Goal: Transaction & Acquisition: Purchase product/service

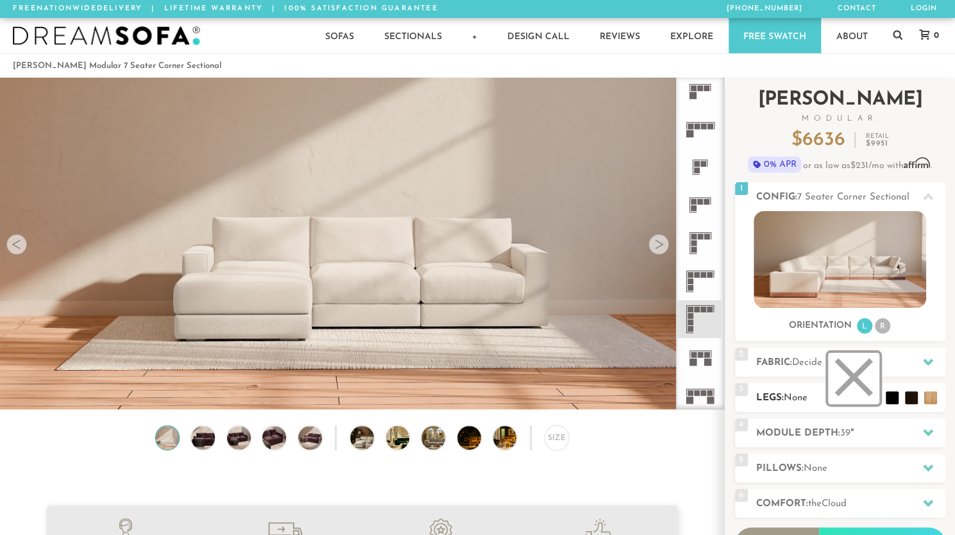
click at [872, 396] on li at bounding box center [853, 378] width 51 height 51
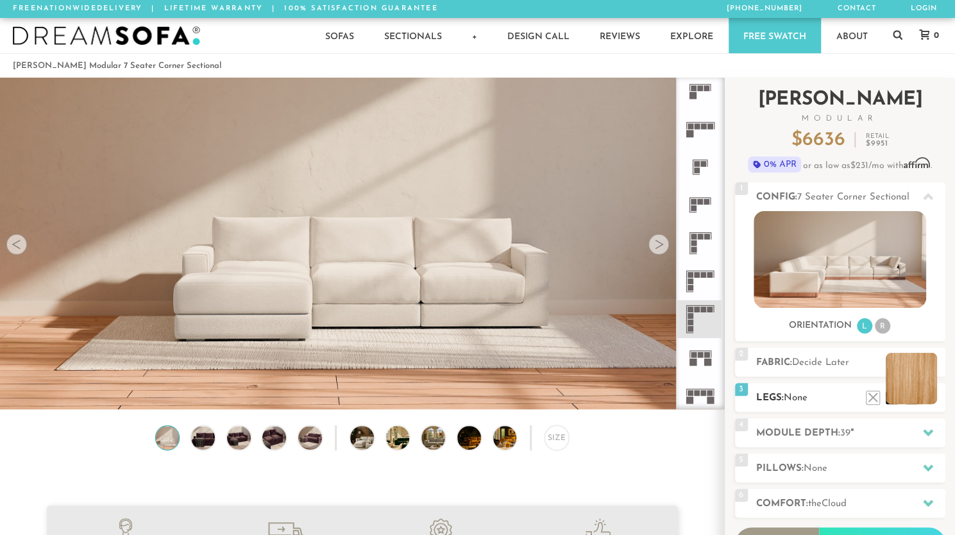
click at [931, 397] on li at bounding box center [910, 378] width 51 height 51
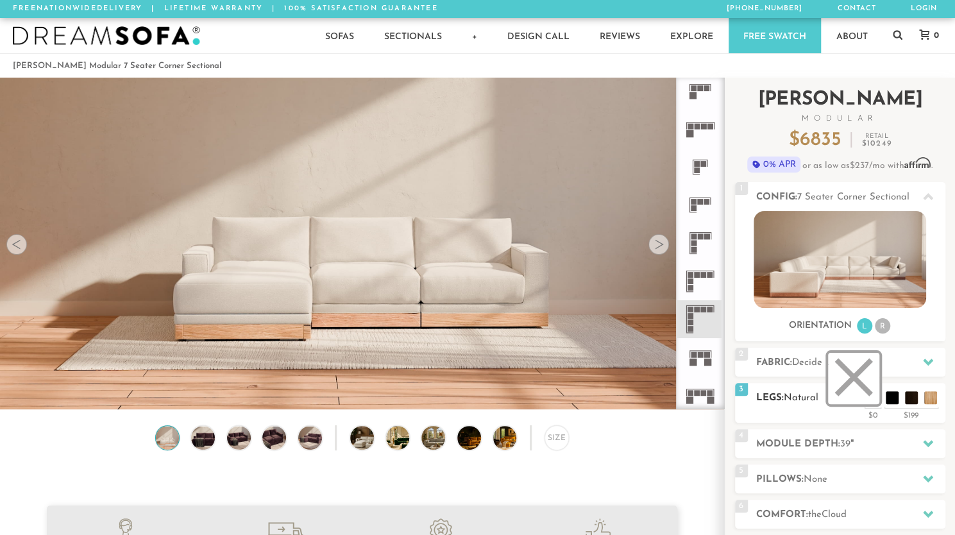
click at [870, 395] on li at bounding box center [853, 378] width 51 height 51
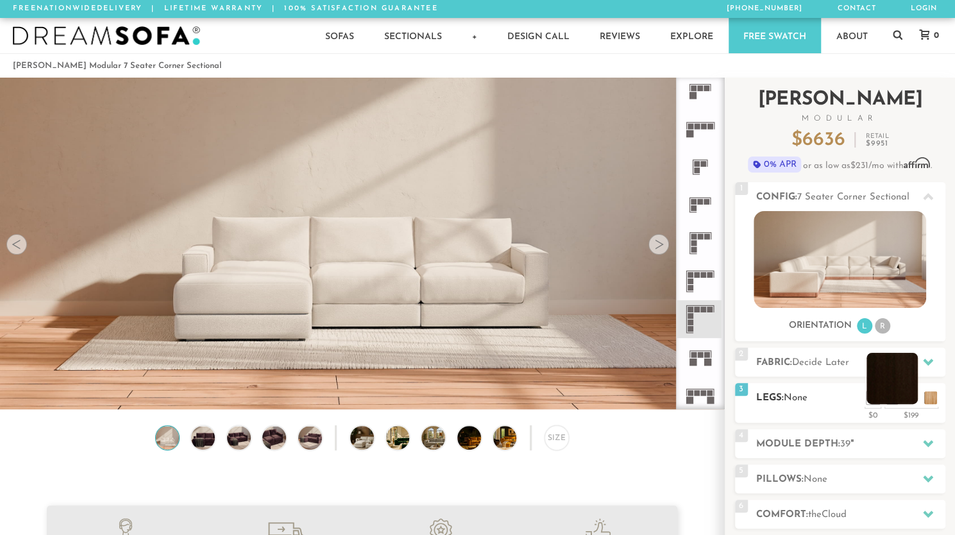
click at [909, 399] on li at bounding box center [891, 378] width 51 height 51
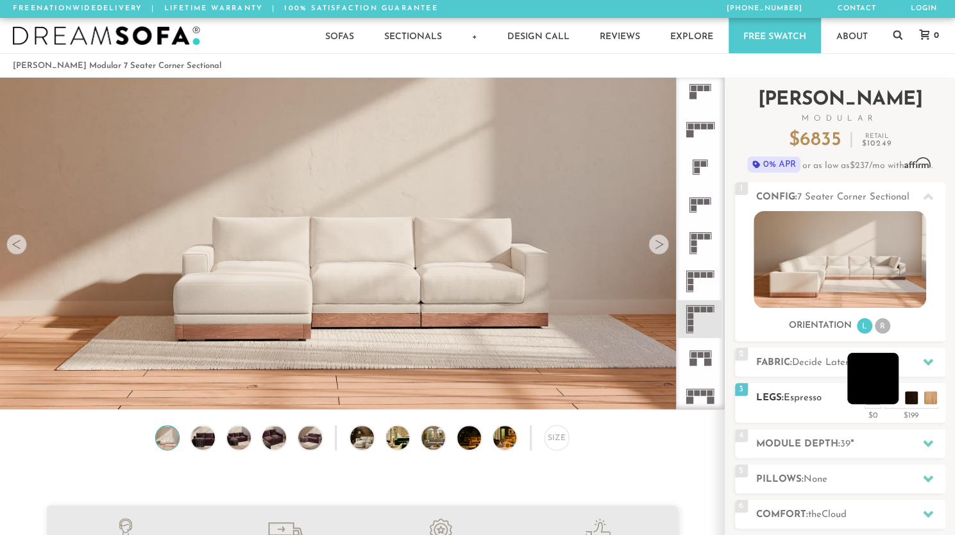
drag, startPoint x: 894, startPoint y: 397, endPoint x: 889, endPoint y: 387, distance: 11.5
click at [889, 387] on li at bounding box center [872, 378] width 51 height 51
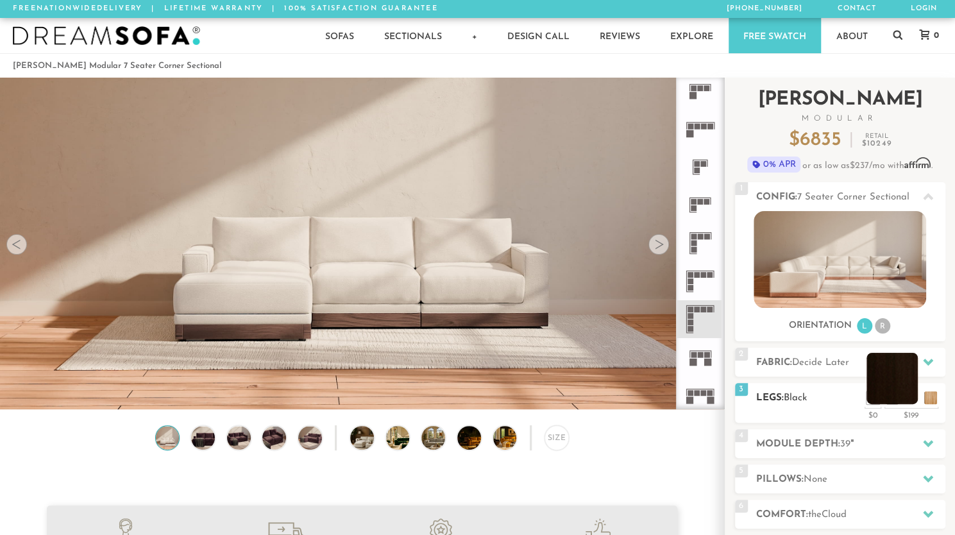
click at [914, 403] on li at bounding box center [891, 378] width 51 height 51
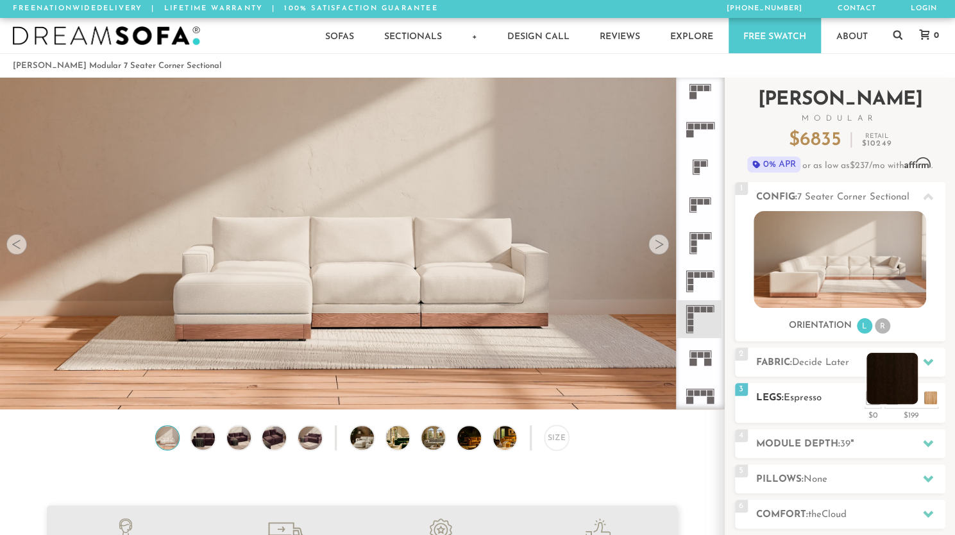
click at [914, 403] on li at bounding box center [891, 378] width 51 height 51
click at [935, 401] on li at bounding box center [910, 378] width 51 height 51
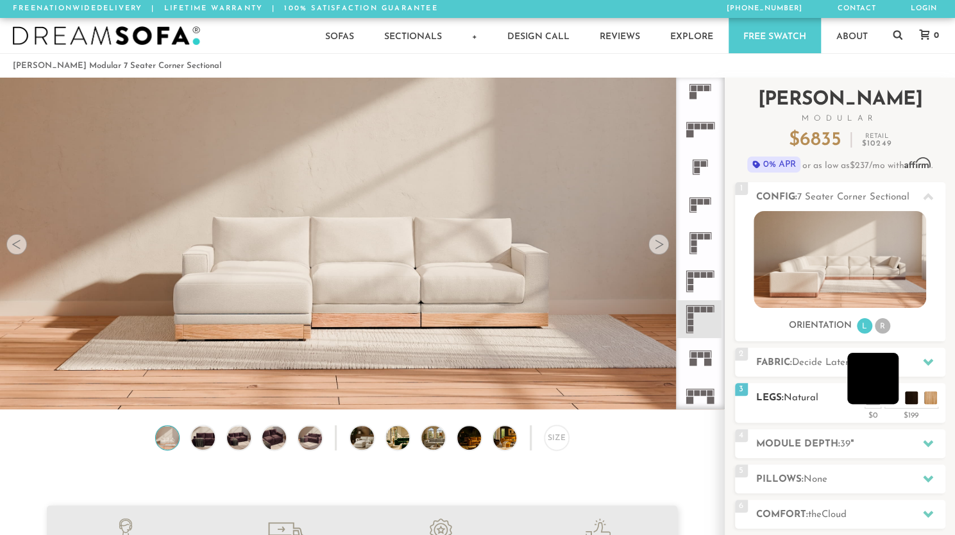
click at [890, 399] on li at bounding box center [872, 378] width 51 height 51
